Goal: Task Accomplishment & Management: Manage account settings

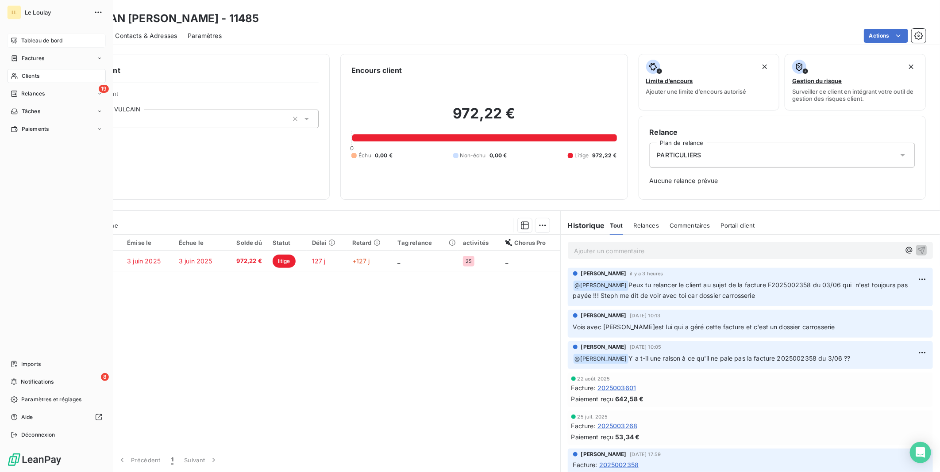
click at [34, 39] on span "Tableau de bord" at bounding box center [41, 41] width 41 height 8
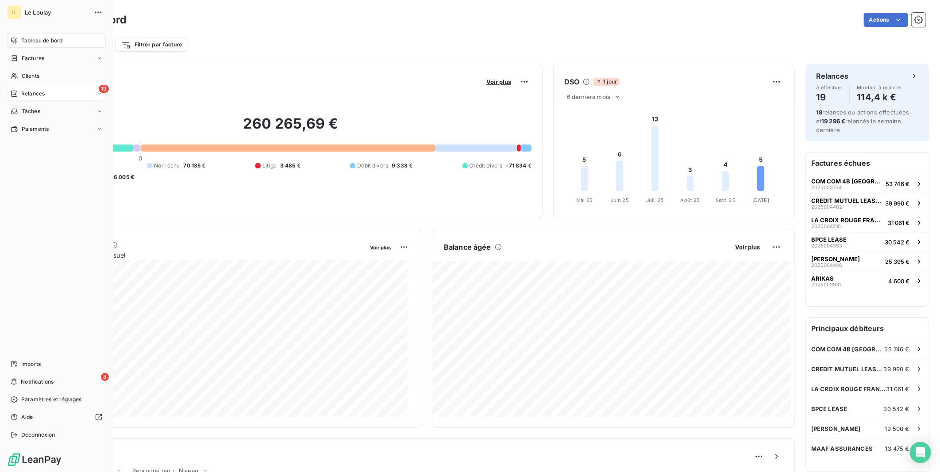
click at [18, 95] on icon at bounding box center [14, 93] width 7 height 7
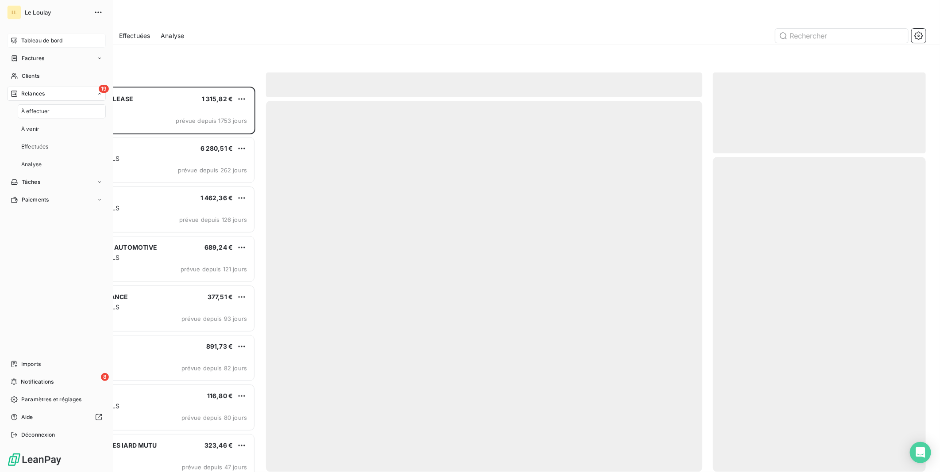
scroll to position [378, 205]
click at [36, 92] on span "Relances" at bounding box center [32, 94] width 23 height 8
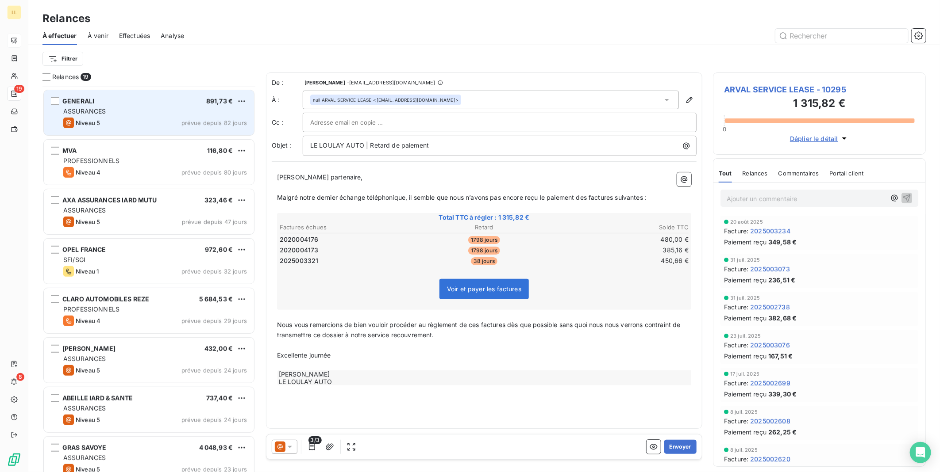
scroll to position [295, 0]
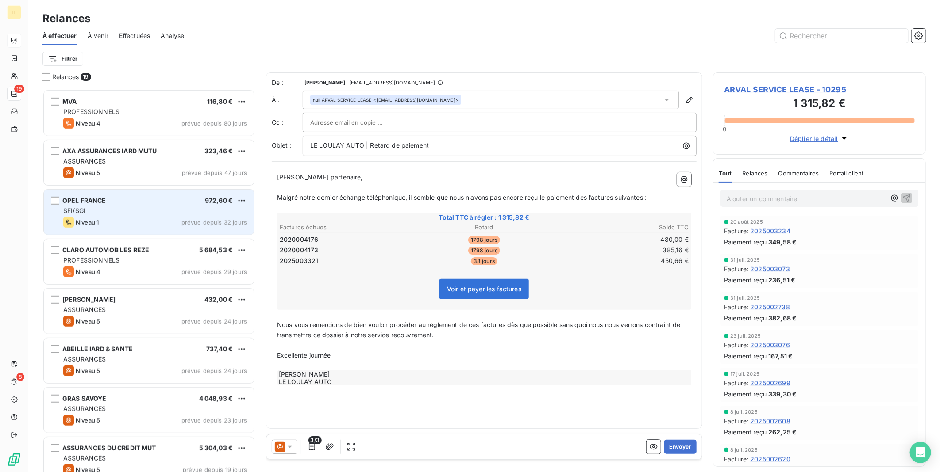
click at [215, 219] on span "prévue depuis 32 jours" at bounding box center [213, 222] width 65 height 7
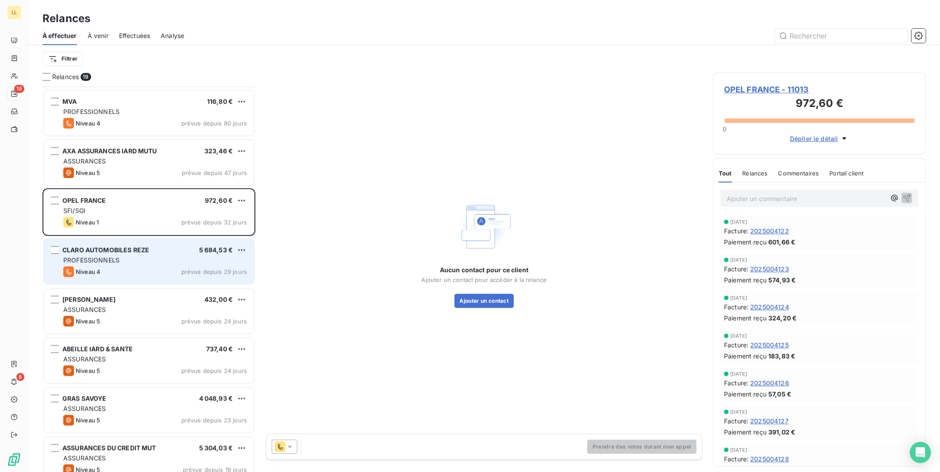
click at [137, 261] on div "PROFESSIONNELS" at bounding box center [155, 260] width 184 height 9
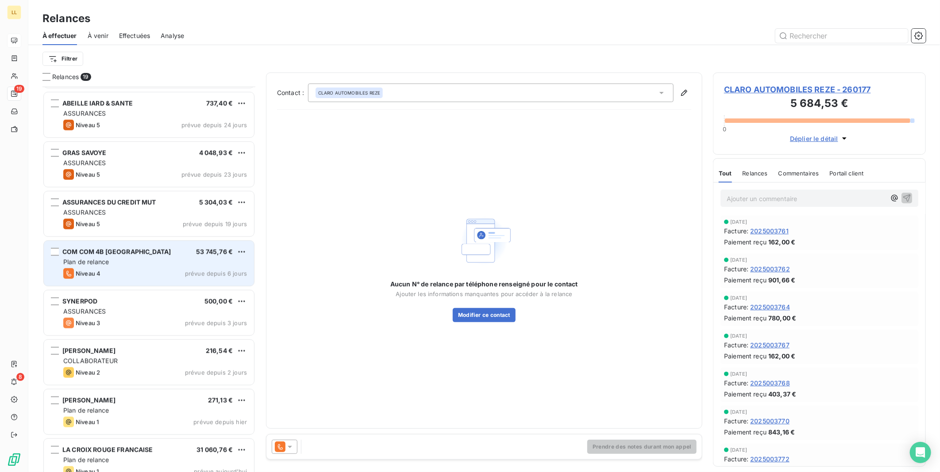
scroll to position [555, 0]
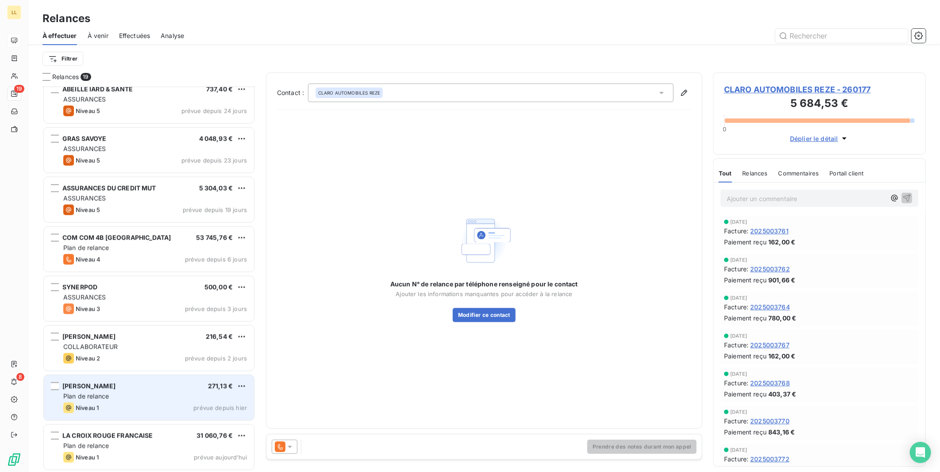
click at [119, 416] on div "[PERSON_NAME] 271,13 € Plan de relance Niveau 1 prévue depuis [DATE]" at bounding box center [149, 398] width 210 height 45
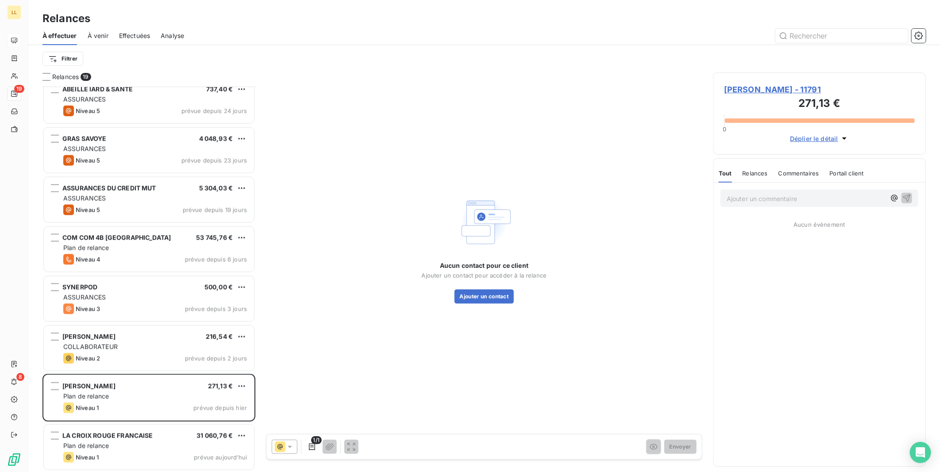
click at [751, 87] on span "[PERSON_NAME] - 11791" at bounding box center [819, 90] width 191 height 12
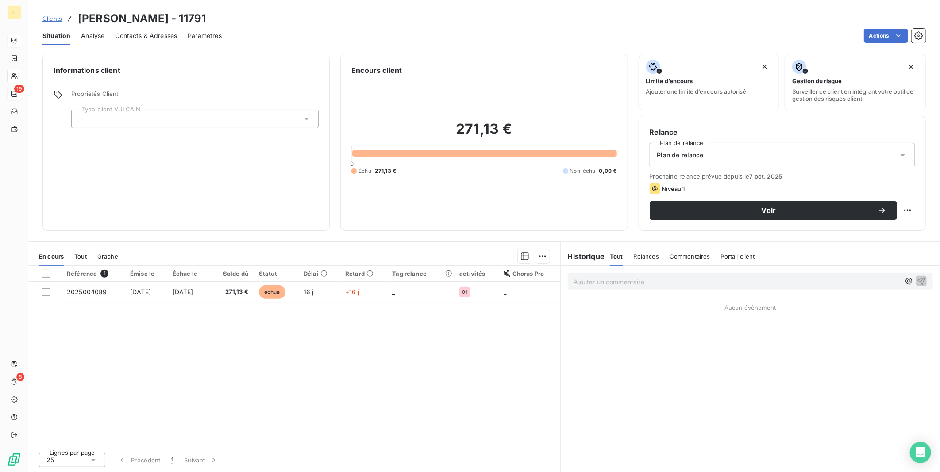
click at [901, 154] on icon at bounding box center [902, 155] width 9 height 9
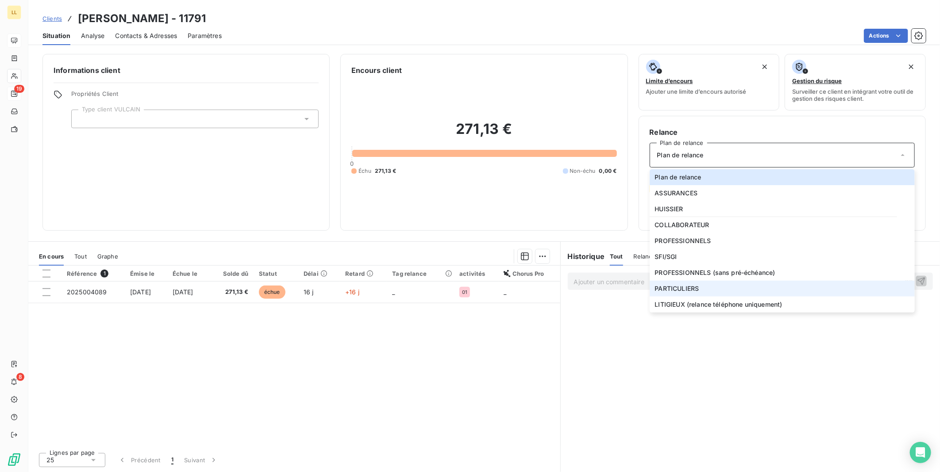
click at [671, 290] on span "PARTICULIERS" at bounding box center [677, 288] width 44 height 9
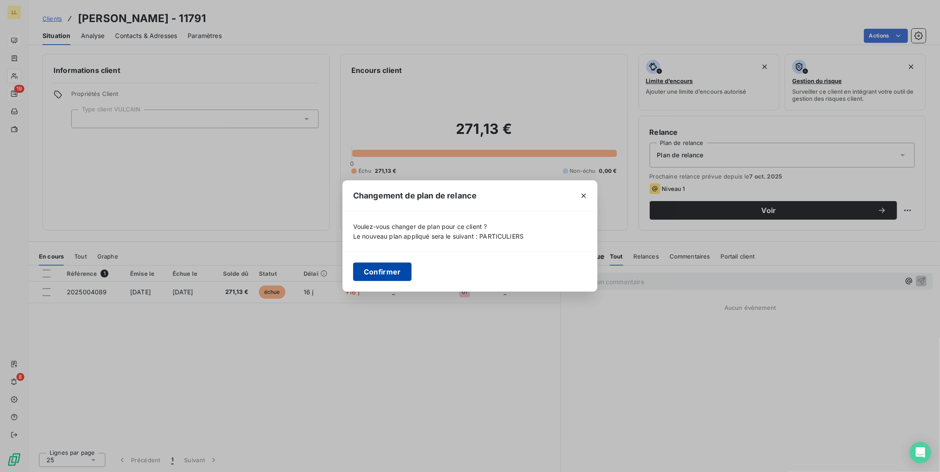
click at [374, 275] on button "Confirmer" at bounding box center [382, 272] width 58 height 19
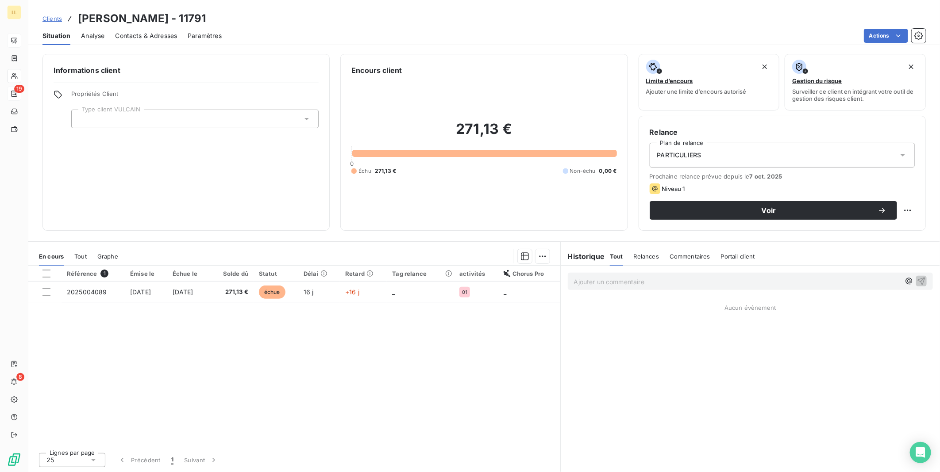
click at [304, 118] on icon at bounding box center [306, 119] width 9 height 9
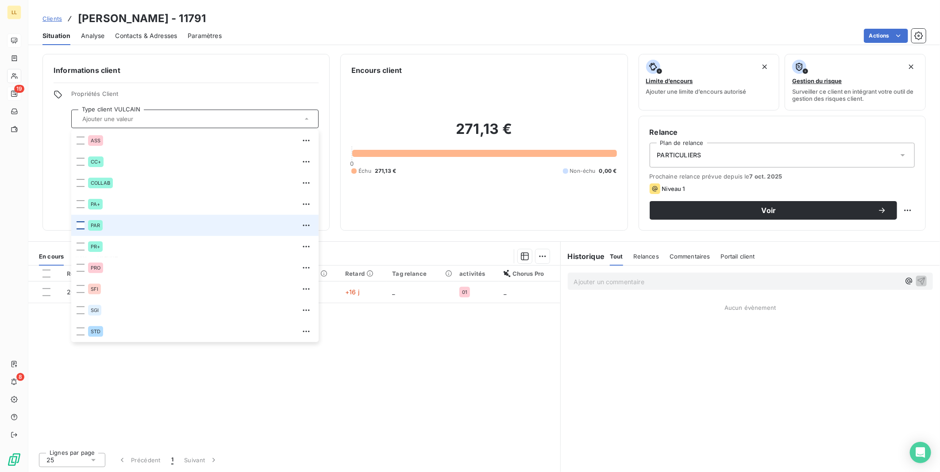
click at [79, 222] on div at bounding box center [81, 226] width 8 height 8
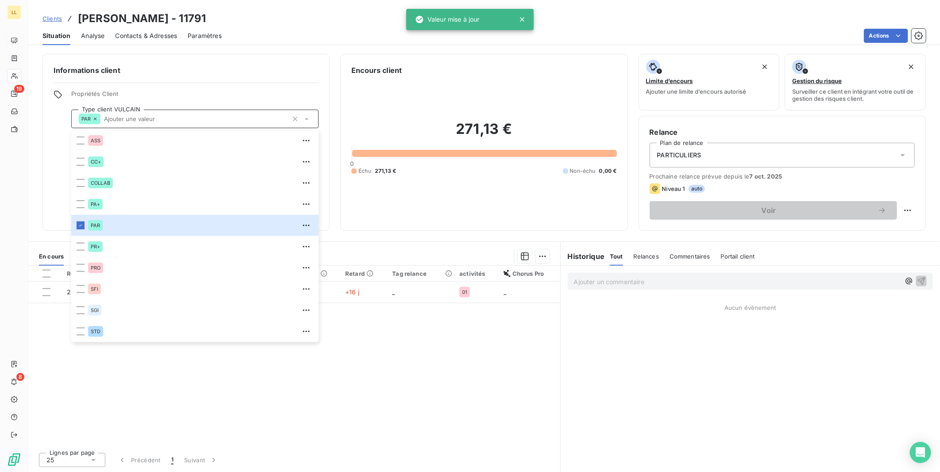
click at [704, 364] on div "Ajouter un commentaire ﻿ Aucun évènement" at bounding box center [749, 369] width 379 height 207
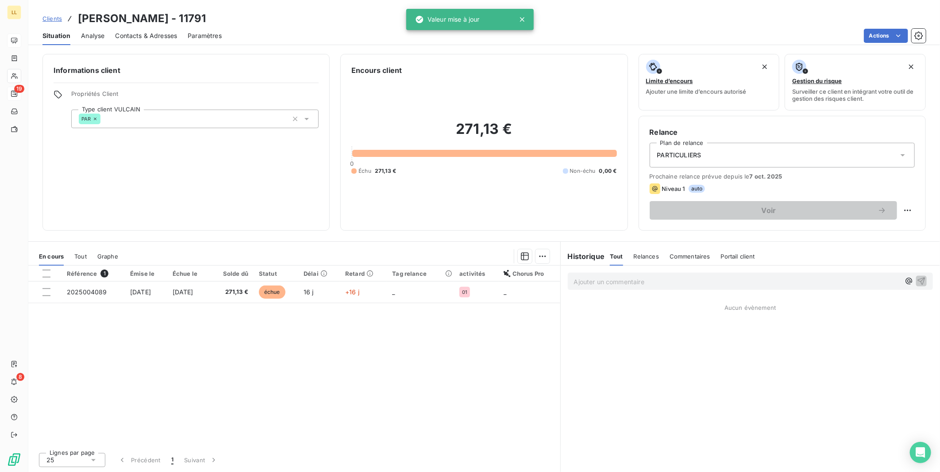
click at [156, 35] on span "Contacts & Adresses" at bounding box center [146, 35] width 62 height 9
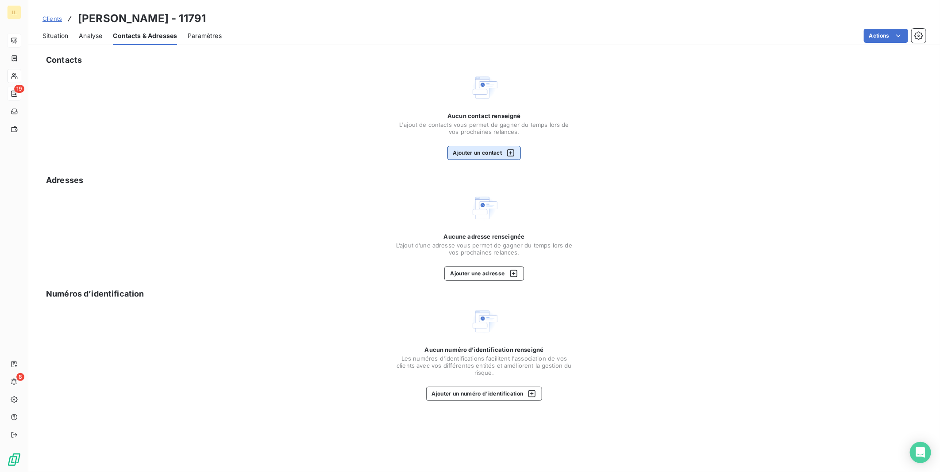
click at [472, 150] on button "Ajouter un contact" at bounding box center [484, 153] width 74 height 14
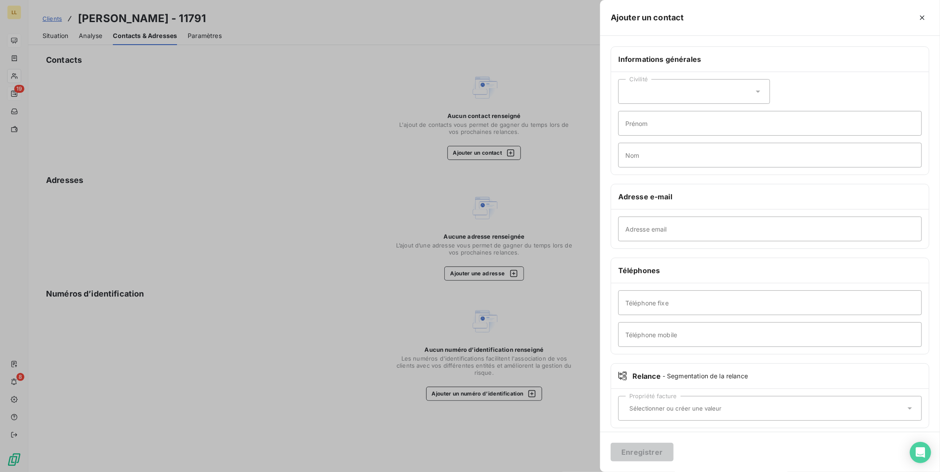
click at [755, 94] on icon at bounding box center [757, 91] width 9 height 9
click at [629, 113] on input "radio" at bounding box center [627, 113] width 9 height 9
click at [648, 123] on input "Prénom" at bounding box center [769, 123] width 303 height 25
type input "[PERSON_NAME]"
type input "TENAILLEAU"
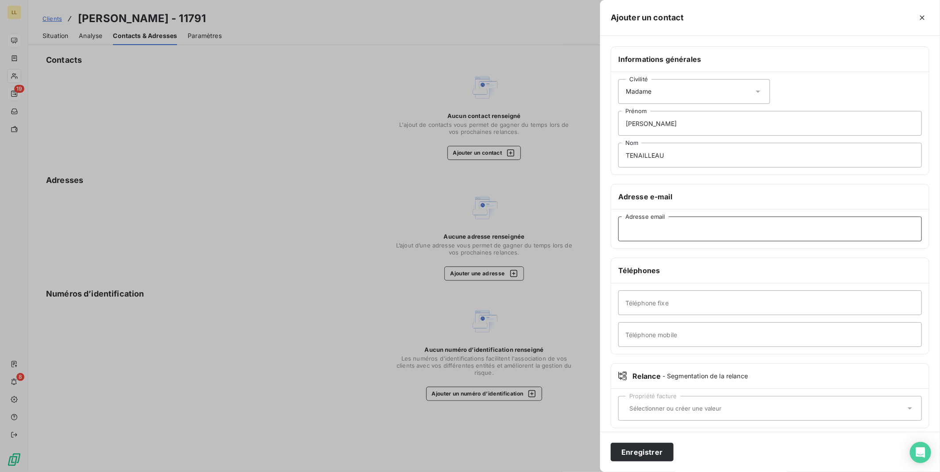
click at [702, 228] on input "Adresse email" at bounding box center [769, 229] width 303 height 25
paste input "[EMAIL_ADDRESS][DOMAIN_NAME]"
type input "[EMAIL_ADDRESS][DOMAIN_NAME]"
drag, startPoint x: 675, startPoint y: 334, endPoint x: 697, endPoint y: 332, distance: 21.7
click at [677, 333] on input "Téléphone mobile" at bounding box center [769, 334] width 303 height 25
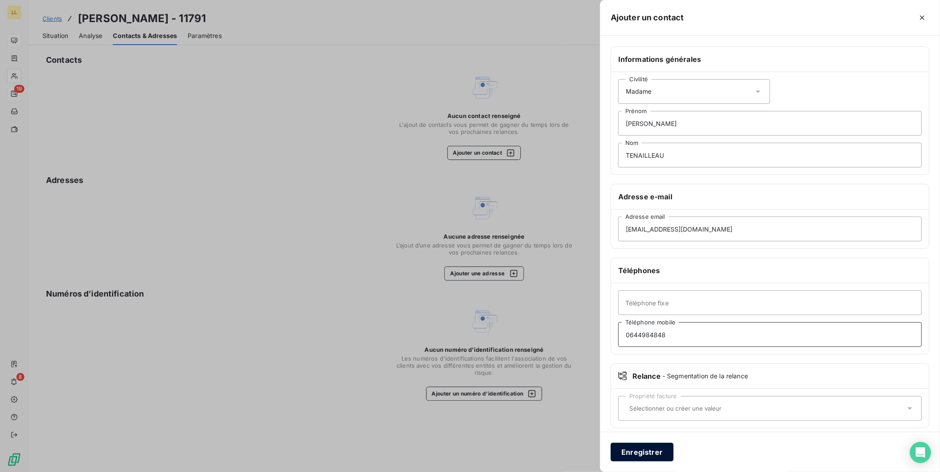
type input "0644984848"
click at [652, 454] on button "Enregistrer" at bounding box center [641, 452] width 63 height 19
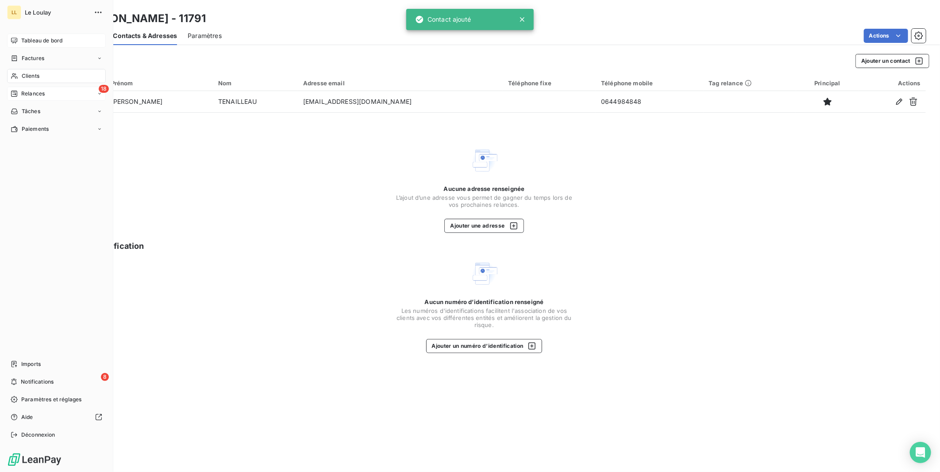
click at [25, 93] on span "Relances" at bounding box center [32, 94] width 23 height 8
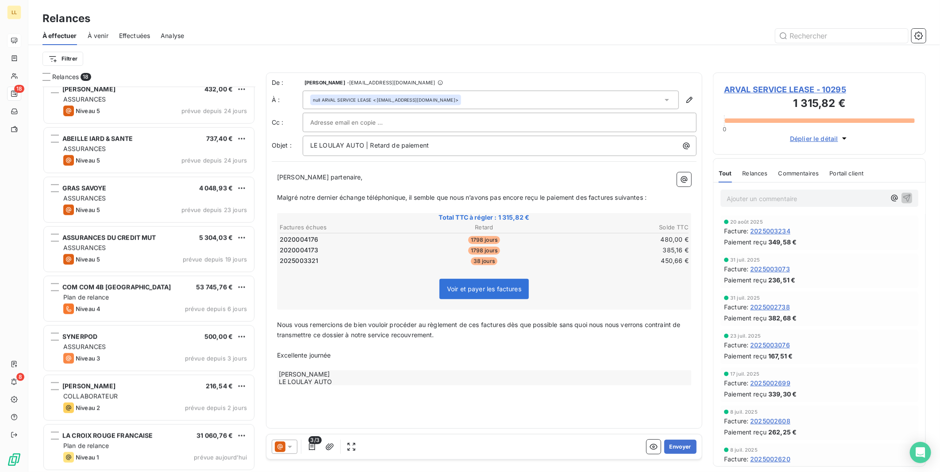
scroll to position [506, 0]
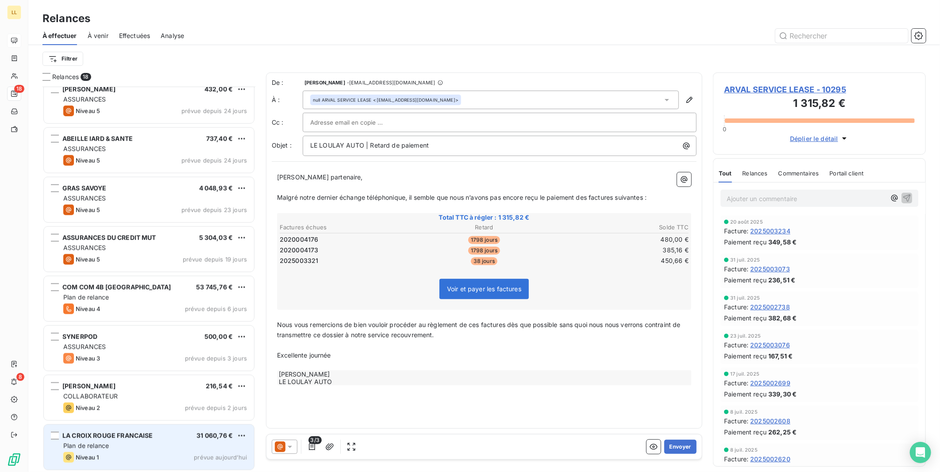
click at [145, 453] on div "Niveau 1 prévue aujourd’hui" at bounding box center [155, 458] width 184 height 11
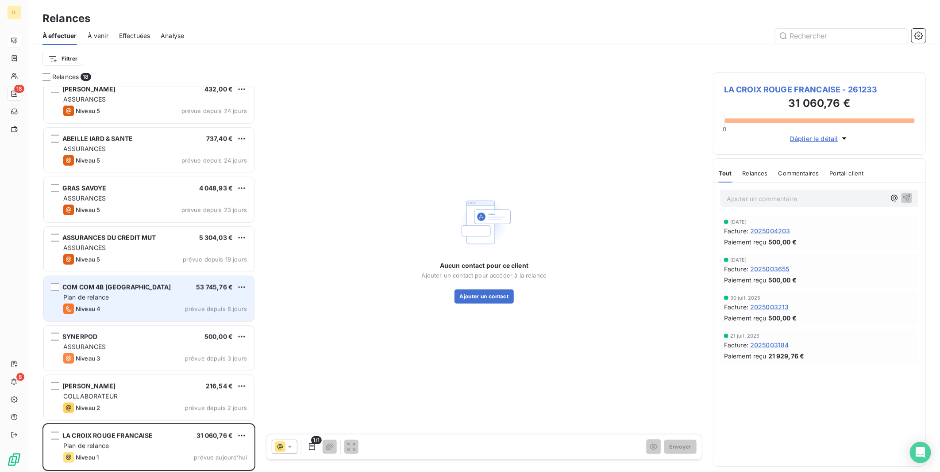
click at [144, 297] on div "Plan de relance" at bounding box center [155, 297] width 184 height 9
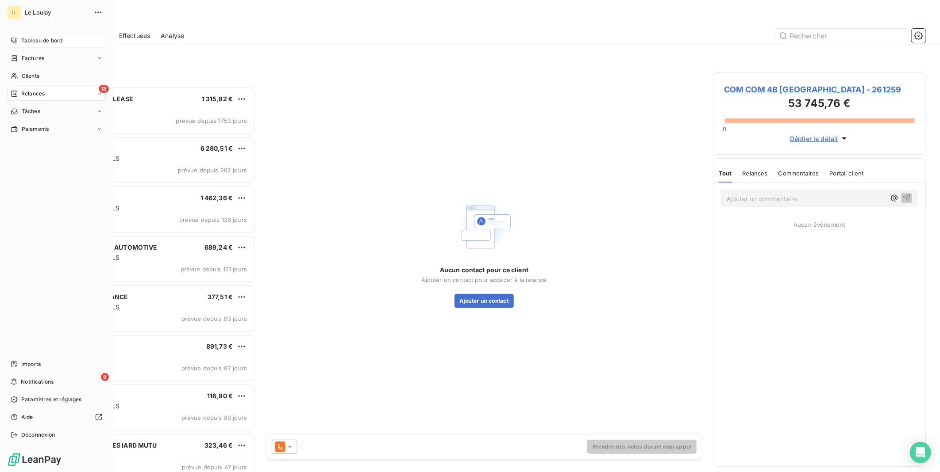
click at [33, 43] on span "Tableau de bord" at bounding box center [41, 41] width 41 height 8
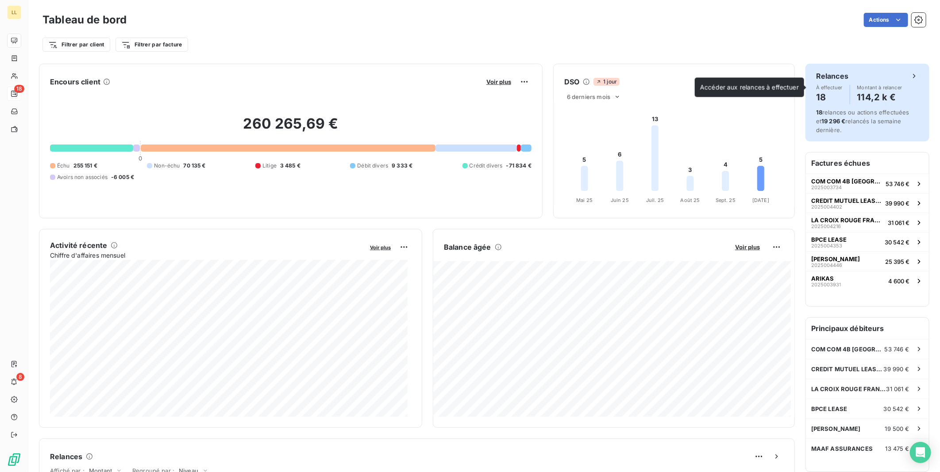
click at [874, 90] on h4 "114,2 k €" at bounding box center [879, 97] width 45 height 14
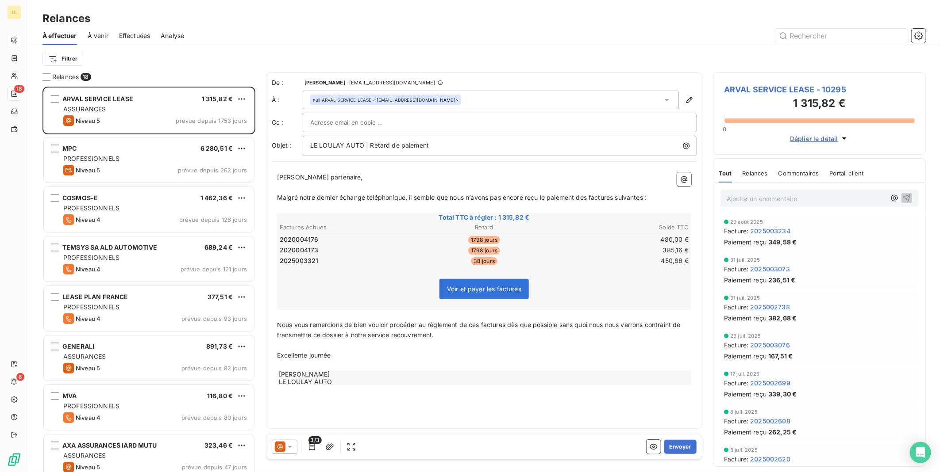
scroll to position [378, 205]
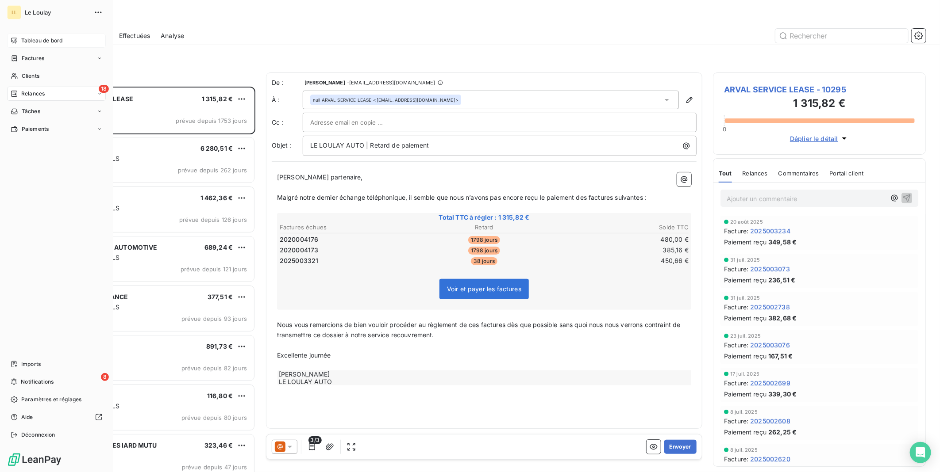
click at [43, 36] on div "Tableau de bord" at bounding box center [56, 41] width 99 height 14
